Goal: Information Seeking & Learning: Learn about a topic

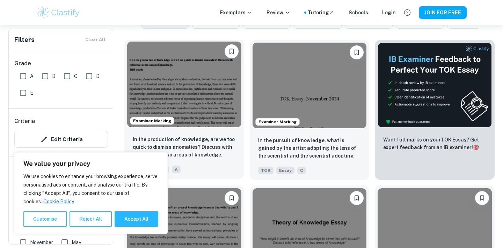
scroll to position [218, 0]
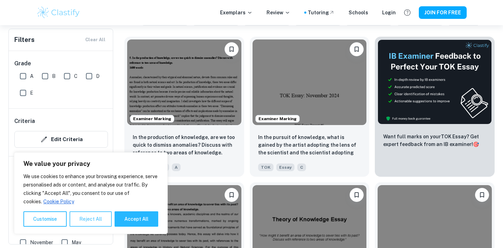
click at [98, 219] on button "Reject All" at bounding box center [90, 218] width 42 height 15
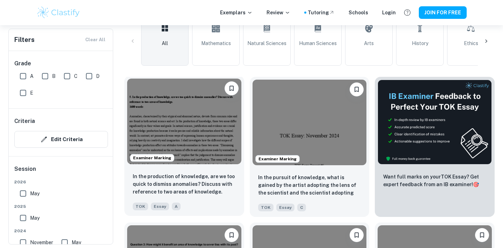
scroll to position [183, 0]
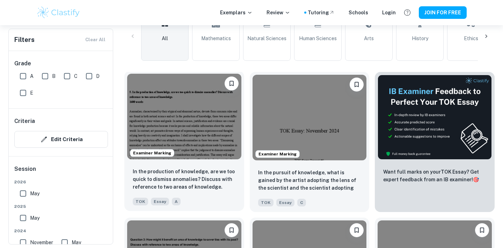
click at [188, 122] on img at bounding box center [184, 117] width 114 height 86
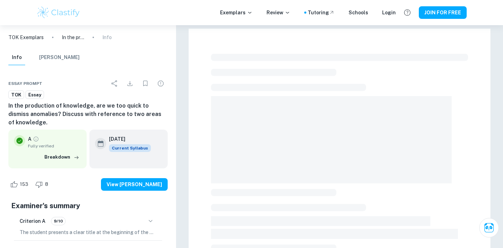
click at [41, 37] on p "TOK Exemplars" at bounding box center [25, 38] width 35 height 8
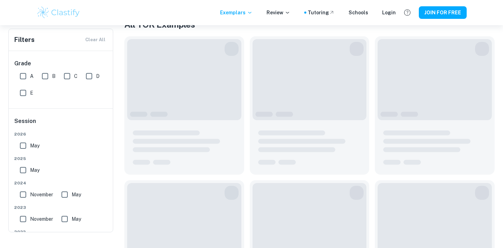
scroll to position [124, 0]
